Goal: Task Accomplishment & Management: Manage account settings

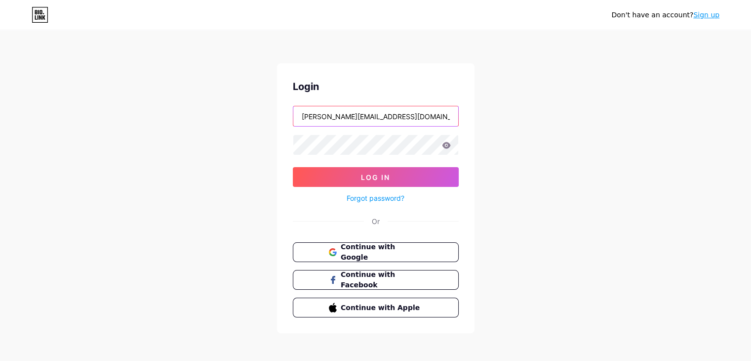
click at [381, 113] on input "[PERSON_NAME][EMAIL_ADDRESS][DOMAIN_NAME]" at bounding box center [375, 116] width 165 height 20
drag, startPoint x: 408, startPoint y: 113, endPoint x: 294, endPoint y: 113, distance: 114.1
click at [290, 115] on div "Login [PERSON_NAME][EMAIL_ADDRESS][DOMAIN_NAME] Log In Forgot password? Or Cont…" at bounding box center [376, 198] width 198 height 270
type input "h"
type input "n"
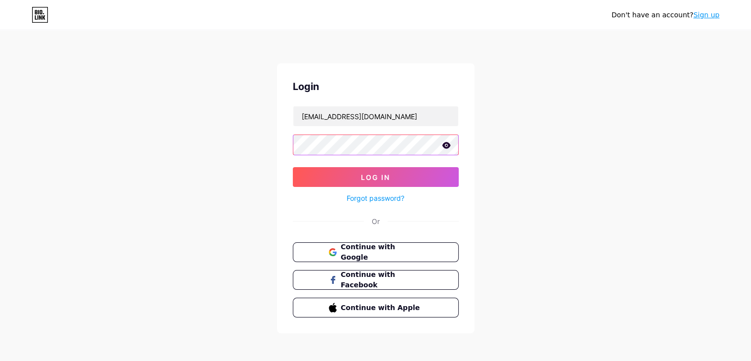
click at [442, 142] on div at bounding box center [376, 144] width 166 height 21
click at [450, 144] on icon at bounding box center [446, 145] width 9 height 7
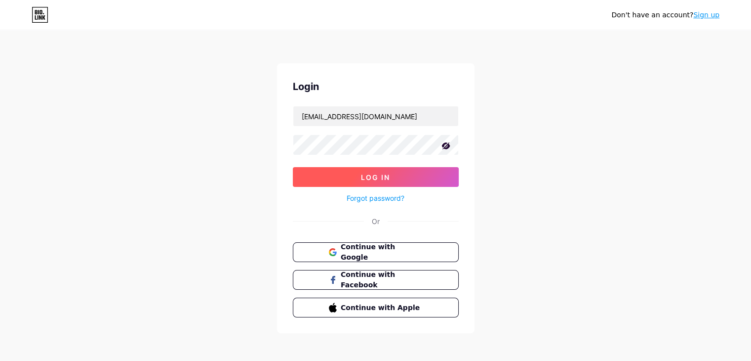
click at [423, 176] on button "Log In" at bounding box center [376, 177] width 166 height 20
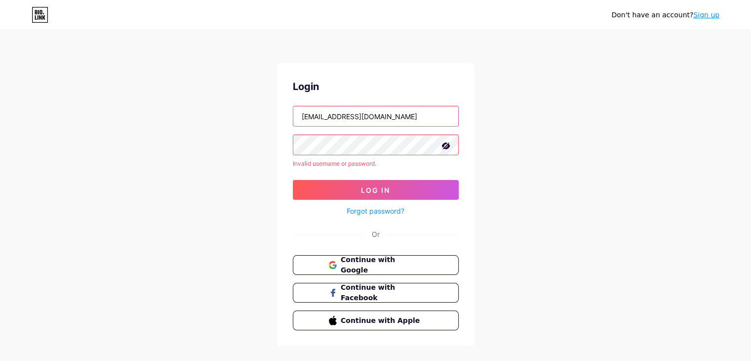
click at [349, 117] on input "[EMAIL_ADDRESS][DOMAIN_NAME]" at bounding box center [375, 116] width 165 height 20
drag, startPoint x: 355, startPoint y: 116, endPoint x: 347, endPoint y: 116, distance: 7.4
click at [347, 116] on input "[EMAIL_ADDRESS][DOMAIN_NAME]" at bounding box center [375, 116] width 165 height 20
type input "[EMAIL_ADDRESS][DOMAIN_NAME]"
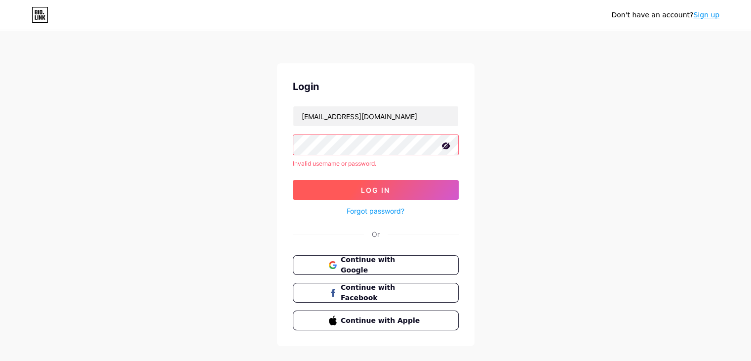
click at [381, 186] on span "Log In" at bounding box center [375, 190] width 29 height 8
